Goal: Register for event/course

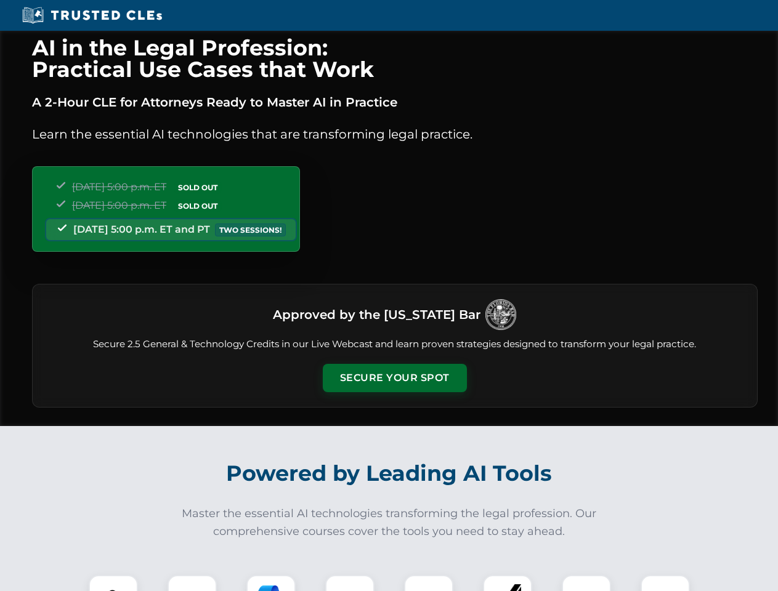
click at [394, 378] on button "Secure Your Spot" at bounding box center [395, 378] width 144 height 28
click at [113, 583] on img at bounding box center [113, 600] width 36 height 36
